Goal: Find contact information: Find contact information

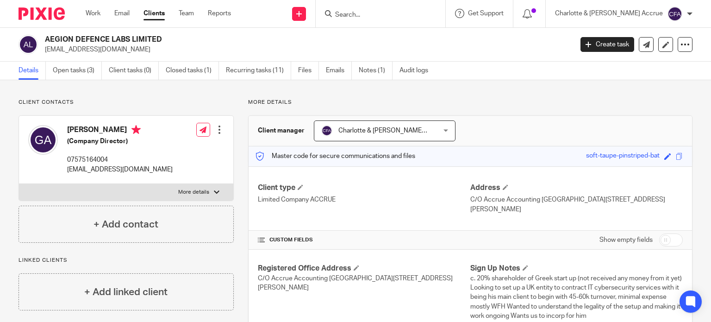
click at [398, 13] on input "Search" at bounding box center [375, 15] width 83 height 8
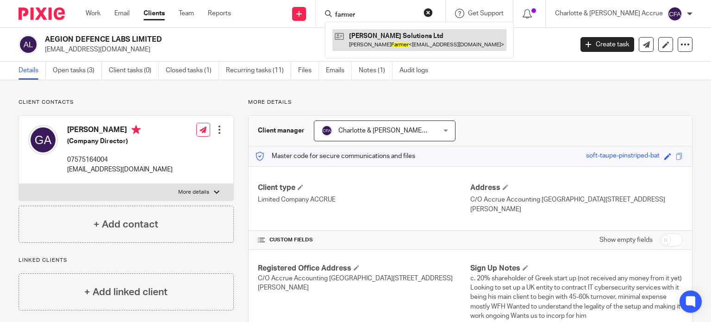
type input "farmer"
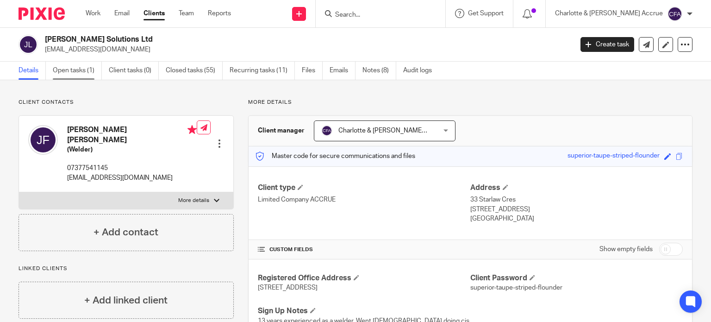
click at [71, 68] on link "Open tasks (1)" at bounding box center [77, 71] width 49 height 18
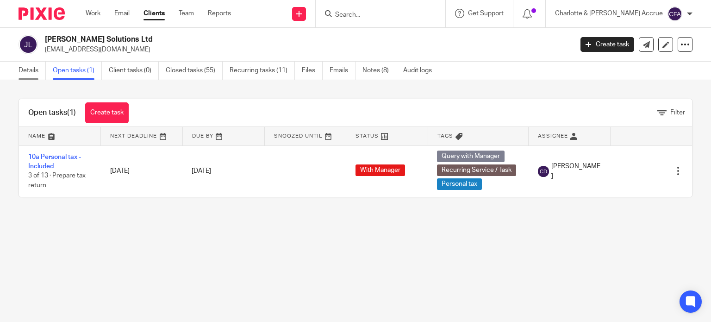
click at [25, 70] on link "Details" at bounding box center [32, 71] width 27 height 18
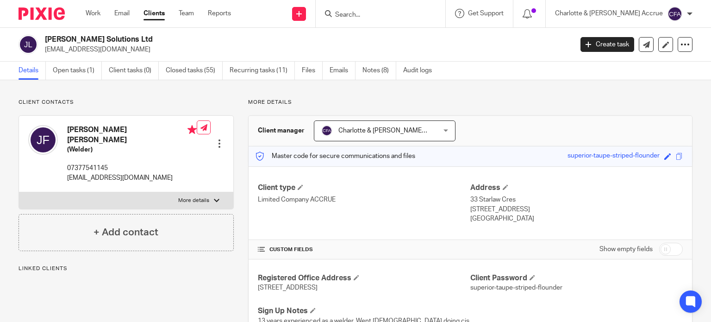
click at [44, 38] on div "[PERSON_NAME] Solutions Ltd [EMAIL_ADDRESS][DOMAIN_NAME]" at bounding box center [293, 44] width 548 height 19
click at [201, 67] on link "Closed tasks (55)" at bounding box center [194, 71] width 57 height 18
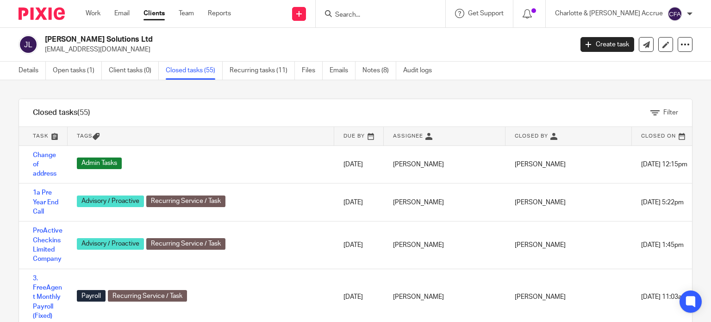
drag, startPoint x: 97, startPoint y: 50, endPoint x: 43, endPoint y: 50, distance: 53.7
click at [43, 50] on div "Jf Weld Solutions Ltd jordonf411@gmail.com" at bounding box center [293, 44] width 548 height 19
copy p "[EMAIL_ADDRESS][DOMAIN_NAME]"
